Goal: Task Accomplishment & Management: Manage account settings

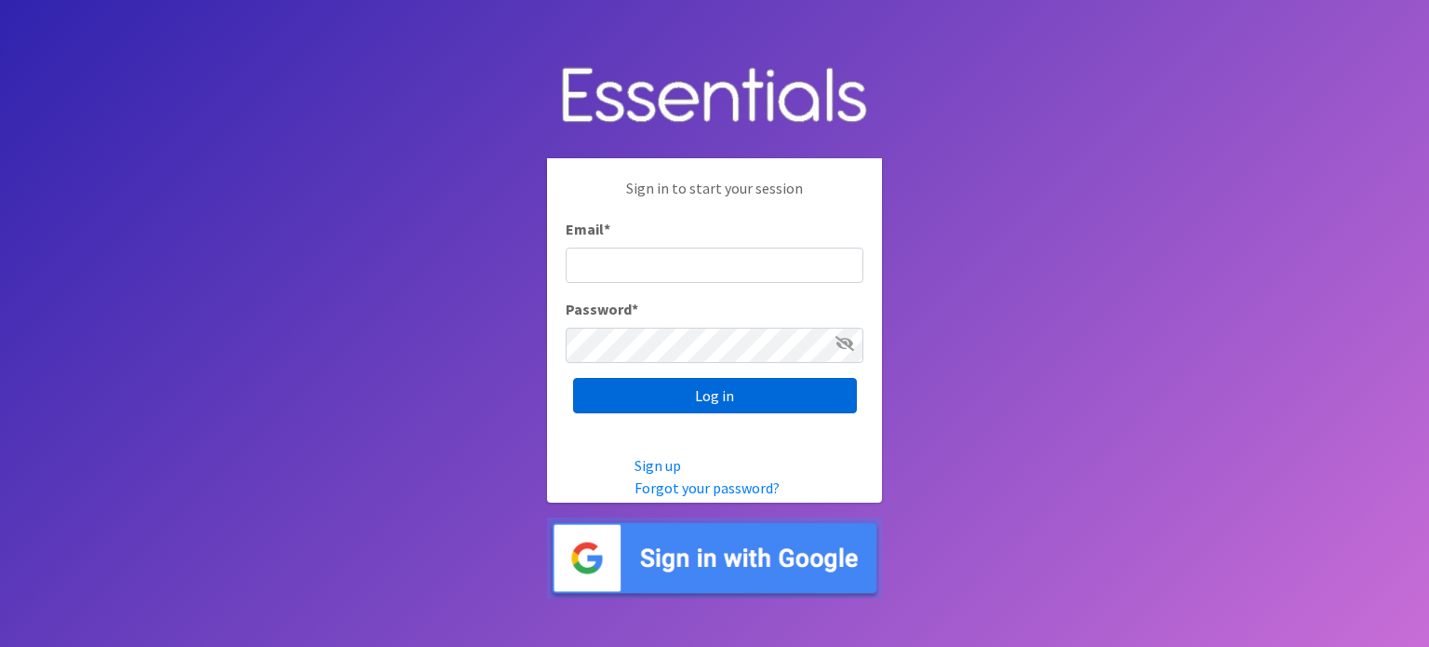
type input "[EMAIL_ADDRESS][DOMAIN_NAME]"
click at [725, 399] on input "Log in" at bounding box center [715, 395] width 284 height 35
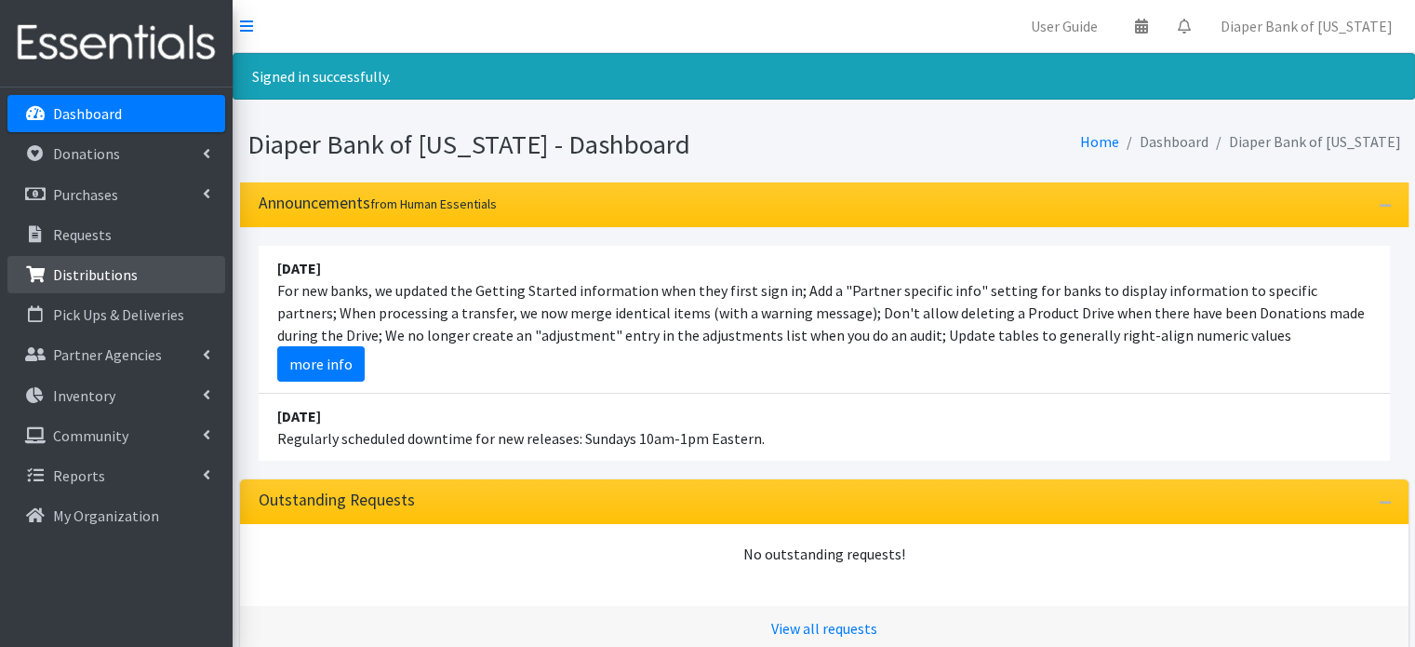
click at [127, 272] on p "Distributions" at bounding box center [95, 274] width 85 height 19
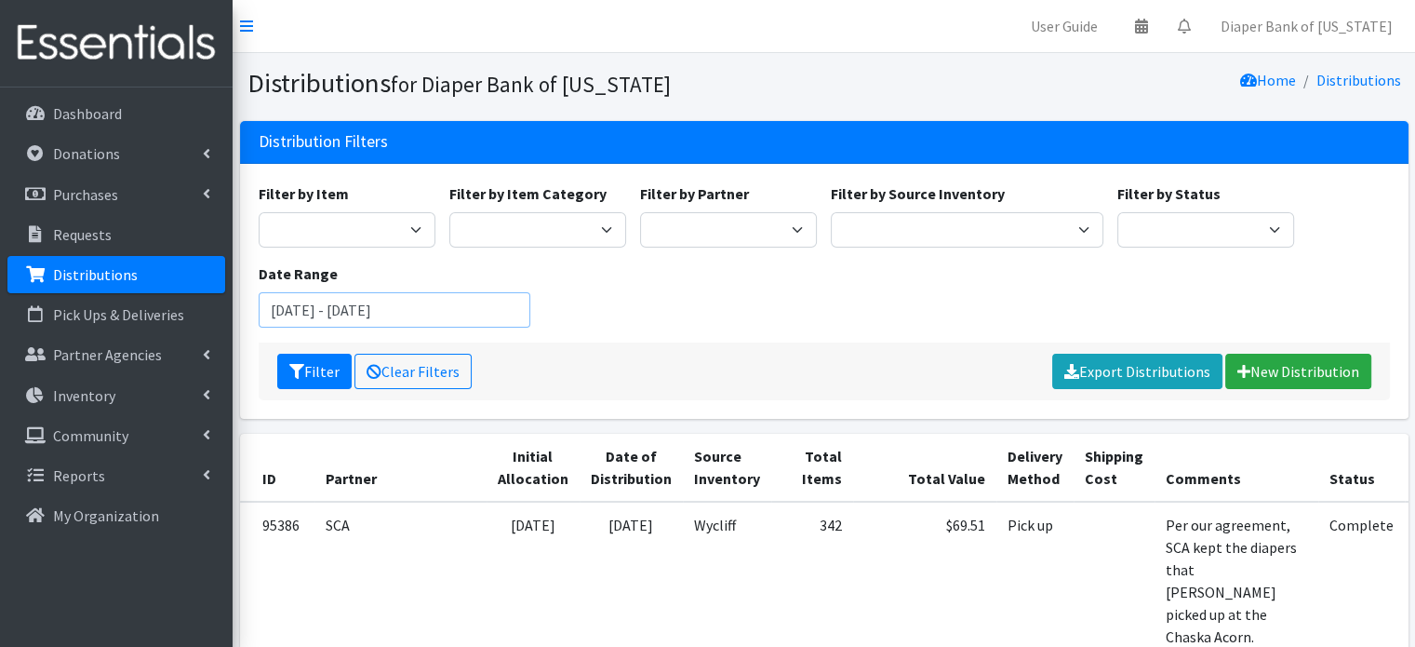
click at [503, 310] on input "[DATE] - [DATE]" at bounding box center [395, 309] width 273 height 35
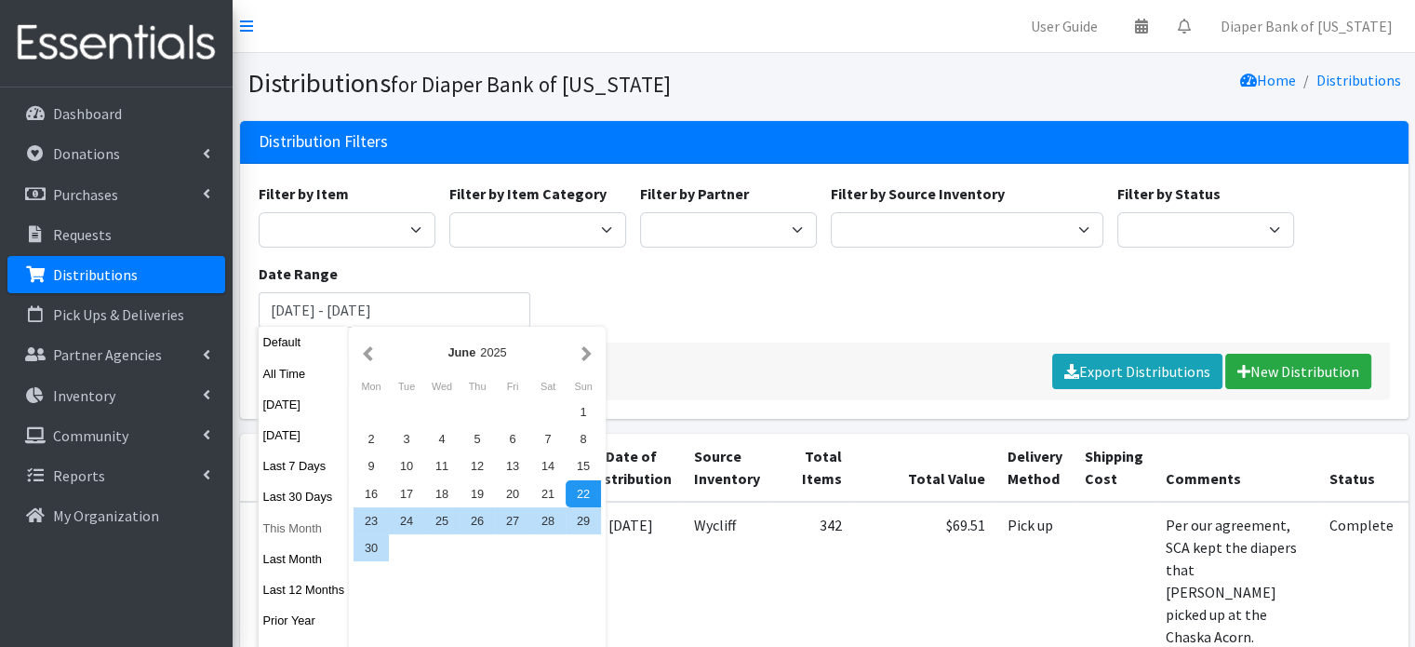
click at [293, 530] on button "This Month" at bounding box center [304, 528] width 91 height 27
type input "[DATE] - [DATE]"
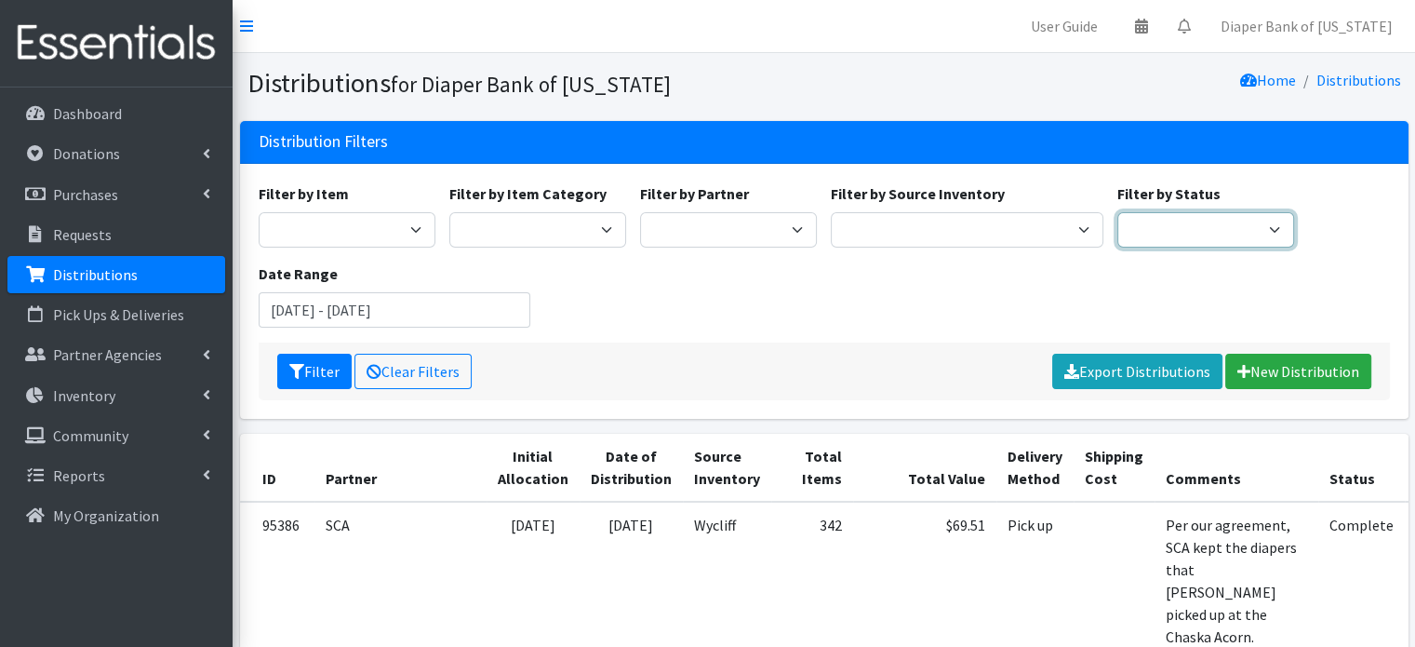
click at [1184, 241] on select "Scheduled Complete" at bounding box center [1206, 229] width 177 height 35
select select "5"
click at [1118, 212] on select "Scheduled Complete" at bounding box center [1206, 229] width 177 height 35
click at [493, 308] on input "[DATE] - [DATE]" at bounding box center [395, 309] width 273 height 35
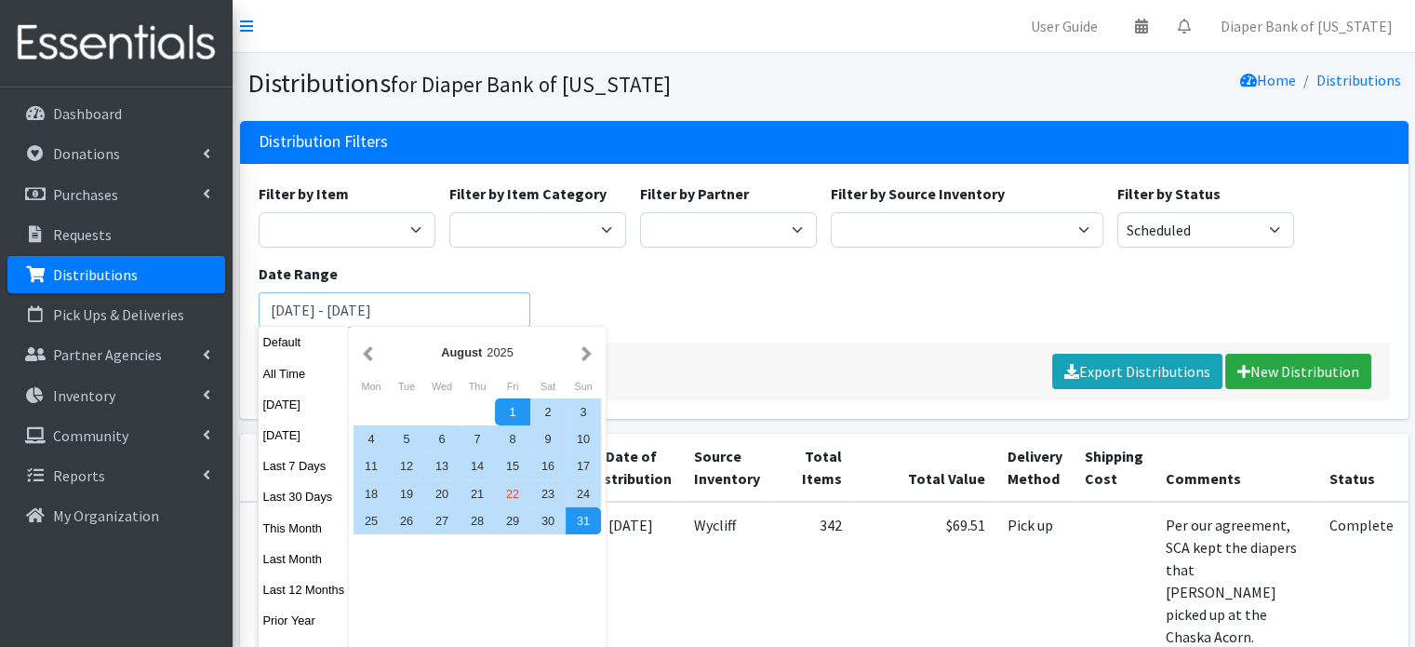
click at [277, 354] on button "Filter" at bounding box center [314, 371] width 74 height 35
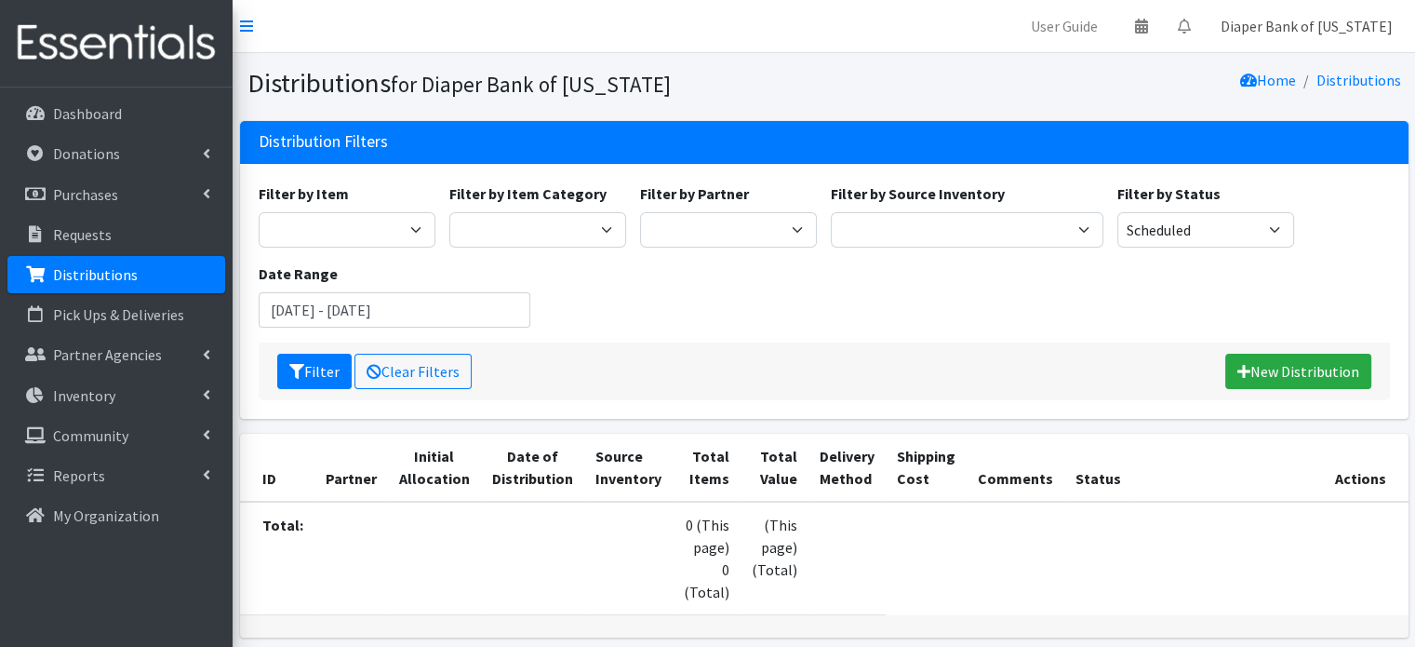
click at [1308, 28] on link "Diaper Bank of Minnesota" at bounding box center [1307, 25] width 202 height 37
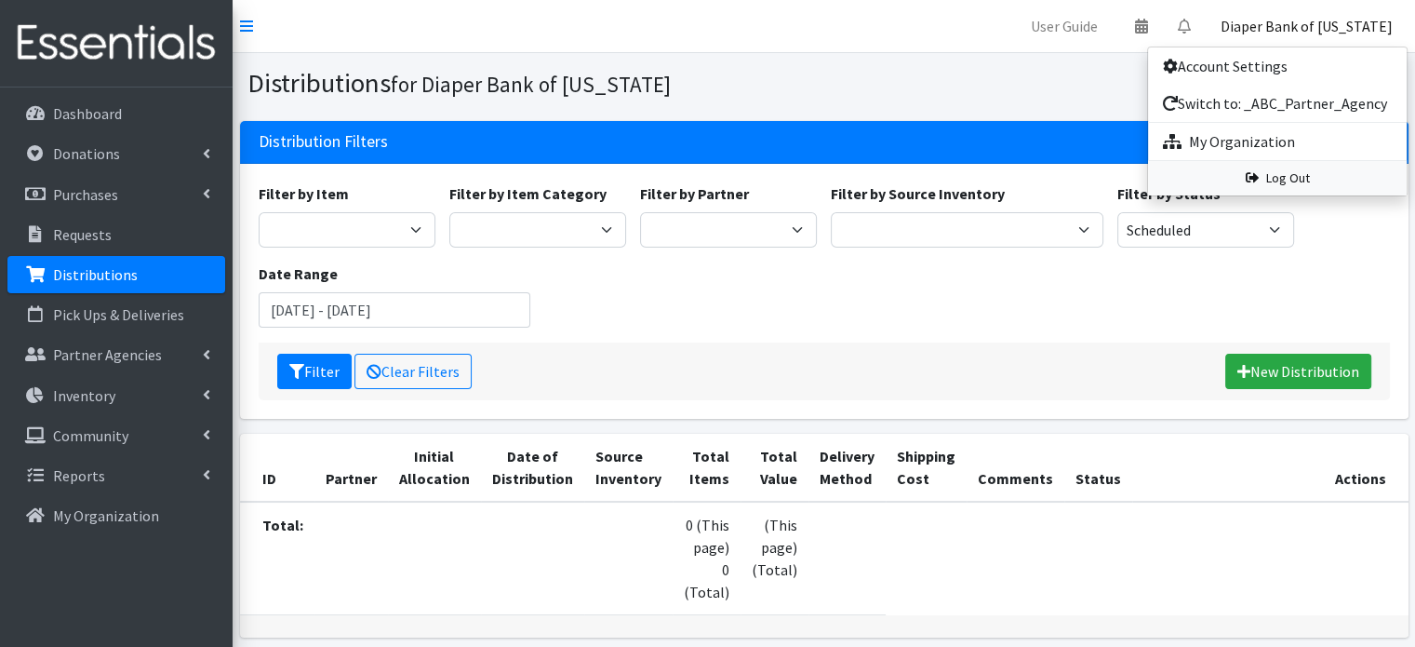
click at [1287, 180] on link "Log Out" at bounding box center [1277, 178] width 259 height 34
